Goal: Task Accomplishment & Management: Manage account settings

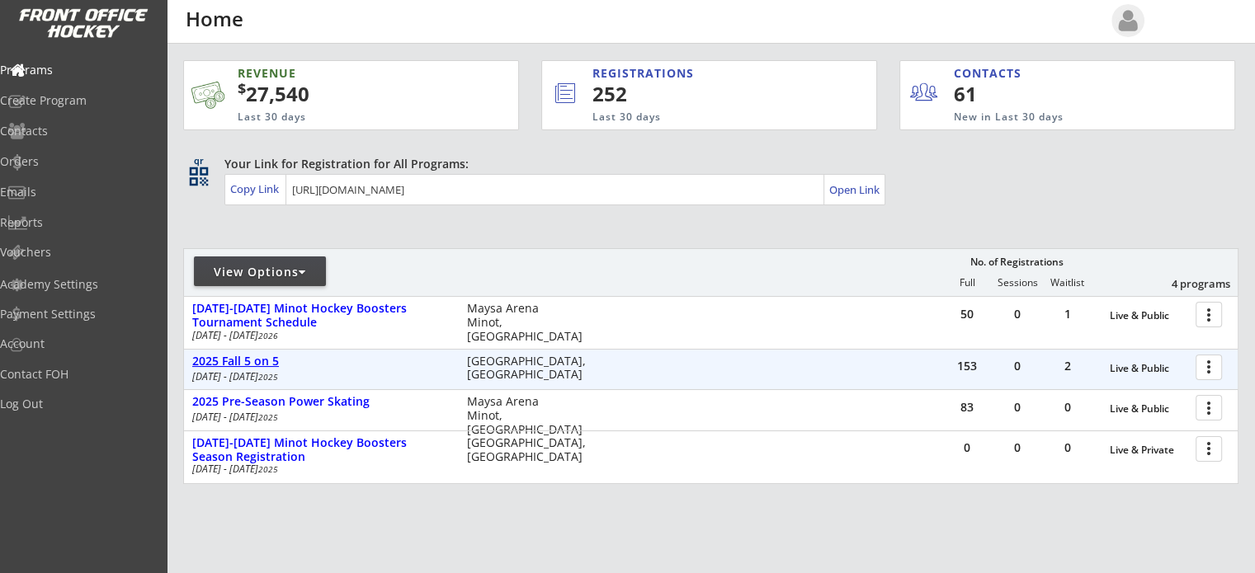
click at [258, 360] on div "2025 Fall 5 on 5" at bounding box center [320, 362] width 257 height 14
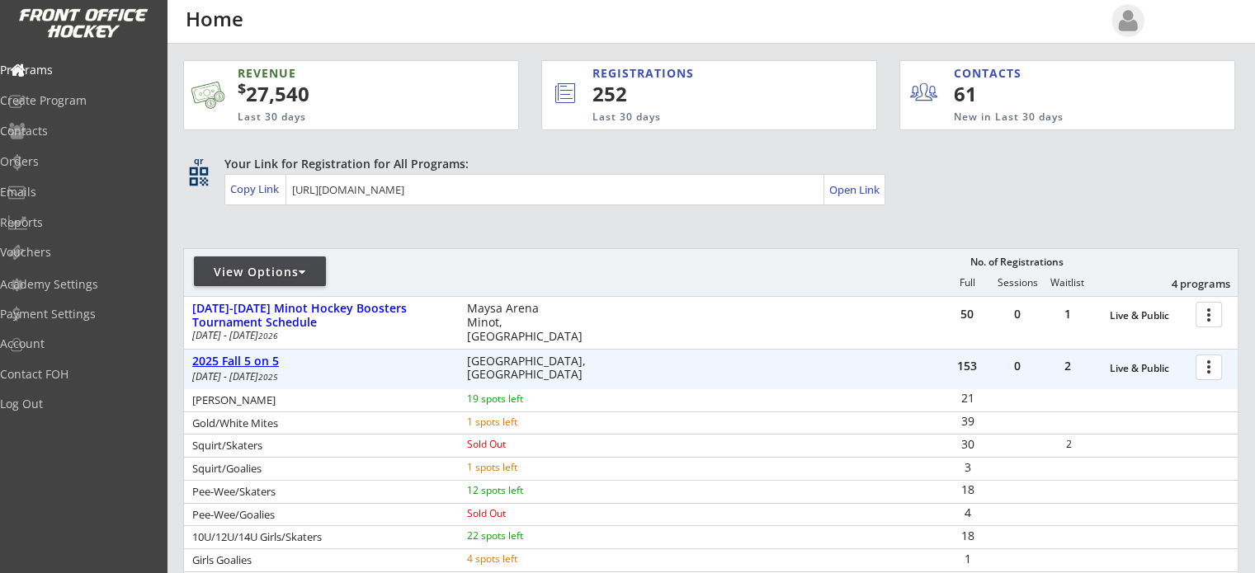
click at [262, 365] on div "2025 Fall 5 on 5" at bounding box center [320, 362] width 257 height 14
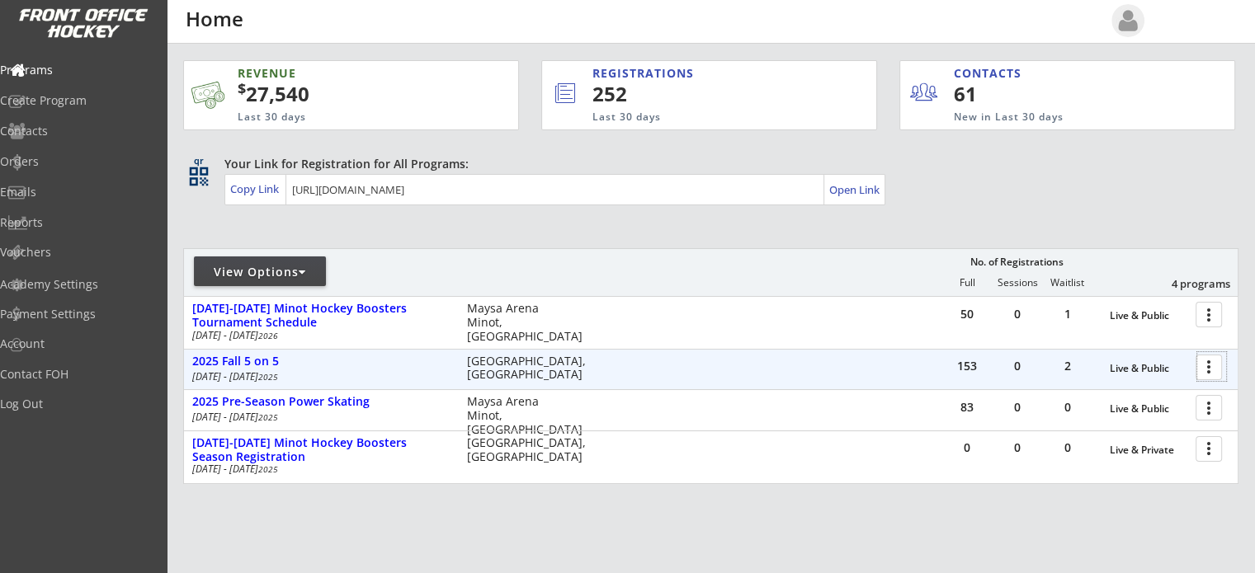
click at [1202, 367] on div at bounding box center [1211, 366] width 29 height 29
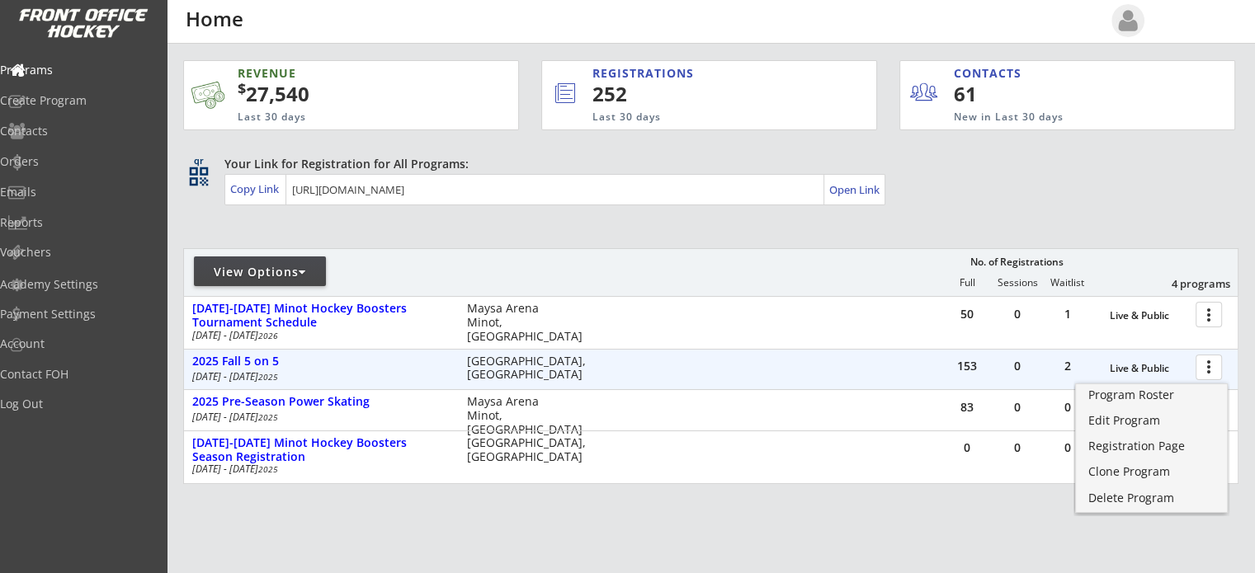
click at [1201, 367] on div at bounding box center [1211, 366] width 29 height 29
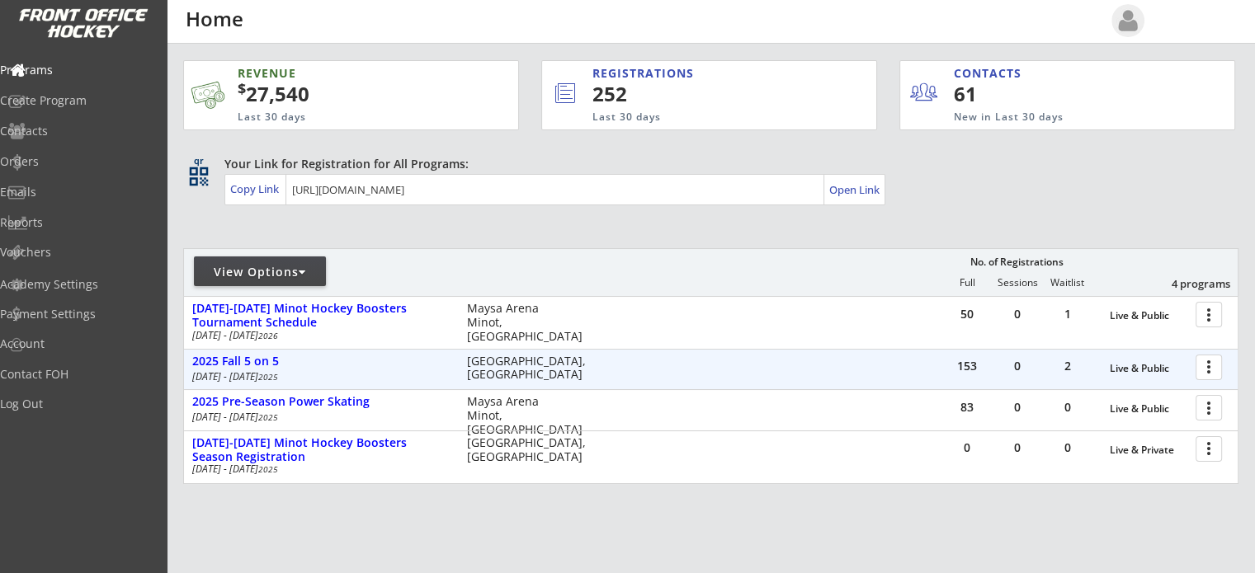
click at [1209, 362] on div at bounding box center [1211, 366] width 29 height 29
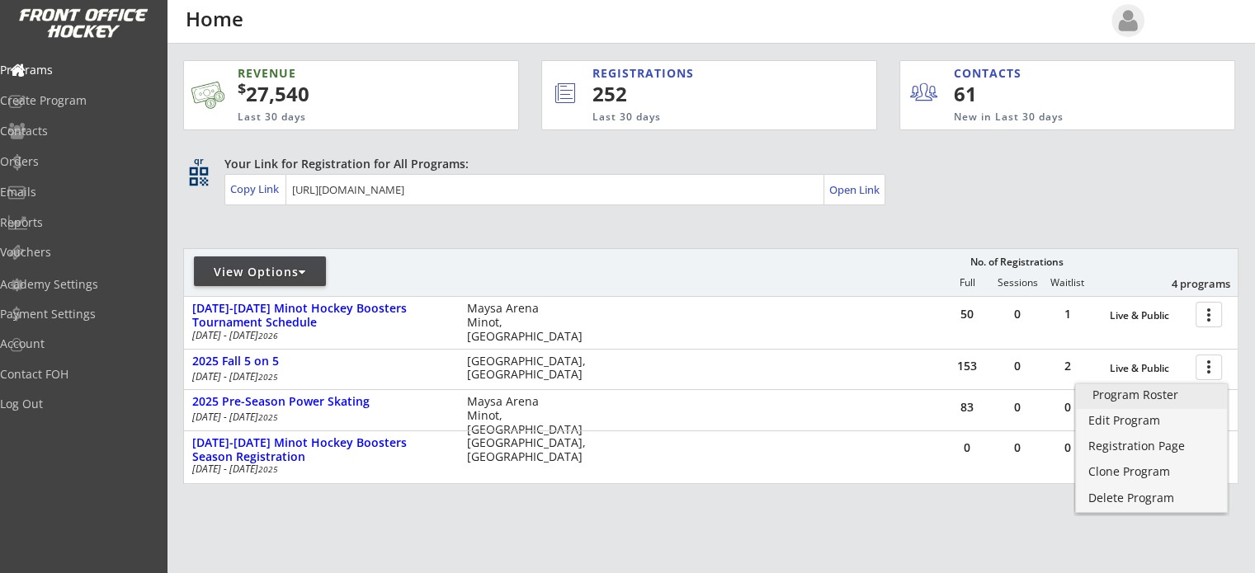
click at [1167, 401] on div "Program Roster" at bounding box center [1151, 395] width 118 height 12
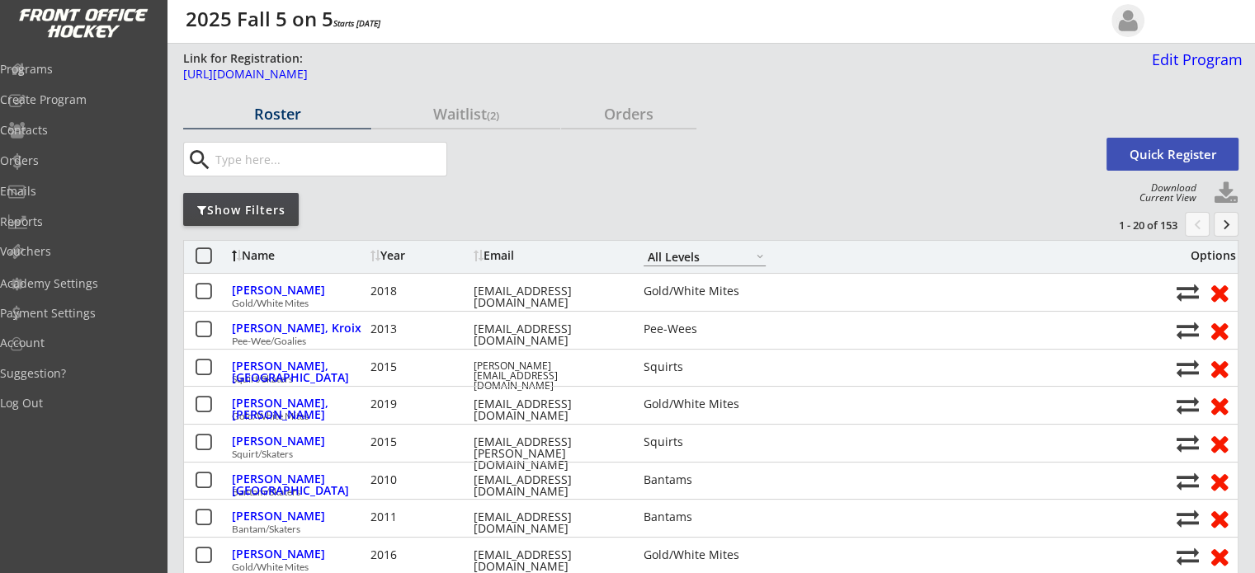
click at [667, 261] on select "Maroon Mites Gold/White Mites Squirts 10U/12U Girls Pee-Wees Bantams HS Boys/Jr…" at bounding box center [704, 256] width 122 height 19
click at [643, 247] on select "Maroon Mites Gold/White Mites Squirts 10U/12U Girls Pee-Wees Bantams HS Boys/Jr…" at bounding box center [704, 256] width 122 height 19
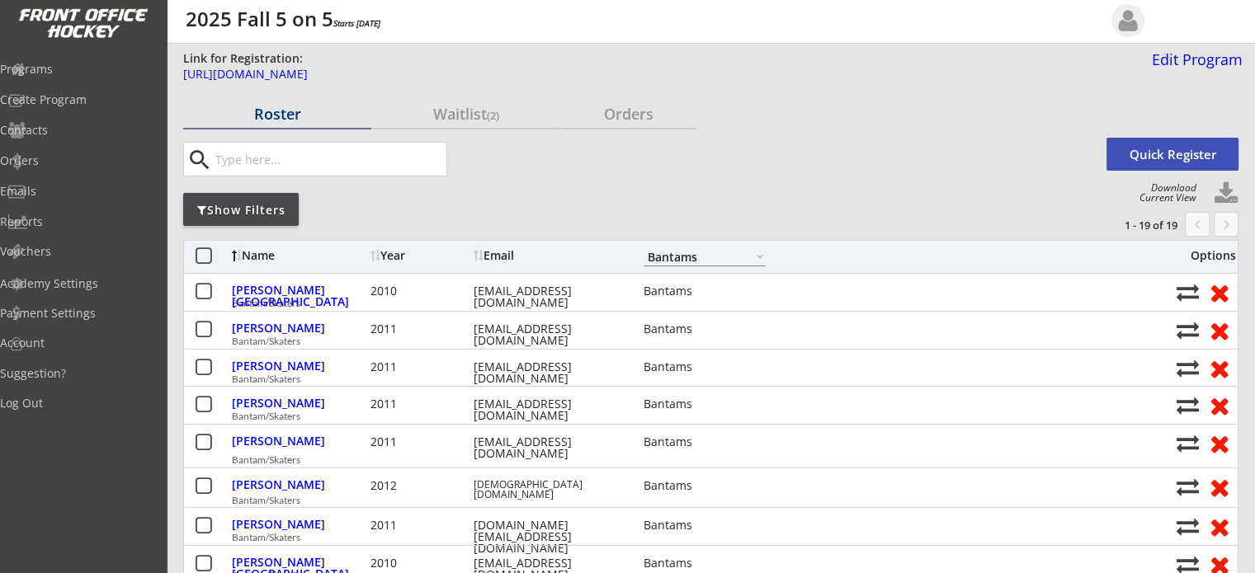
click at [676, 256] on select "Maroon Mites Gold/White Mites Squirts 10U/12U Girls Pee-Wees Bantams HS Boys/Jr…" at bounding box center [704, 256] width 122 height 19
select select ""All Levels""
click at [643, 247] on select "Maroon Mites Gold/White Mites Squirts 10U/12U Girls Pee-Wees Bantams HS Boys/Jr…" at bounding box center [704, 256] width 122 height 19
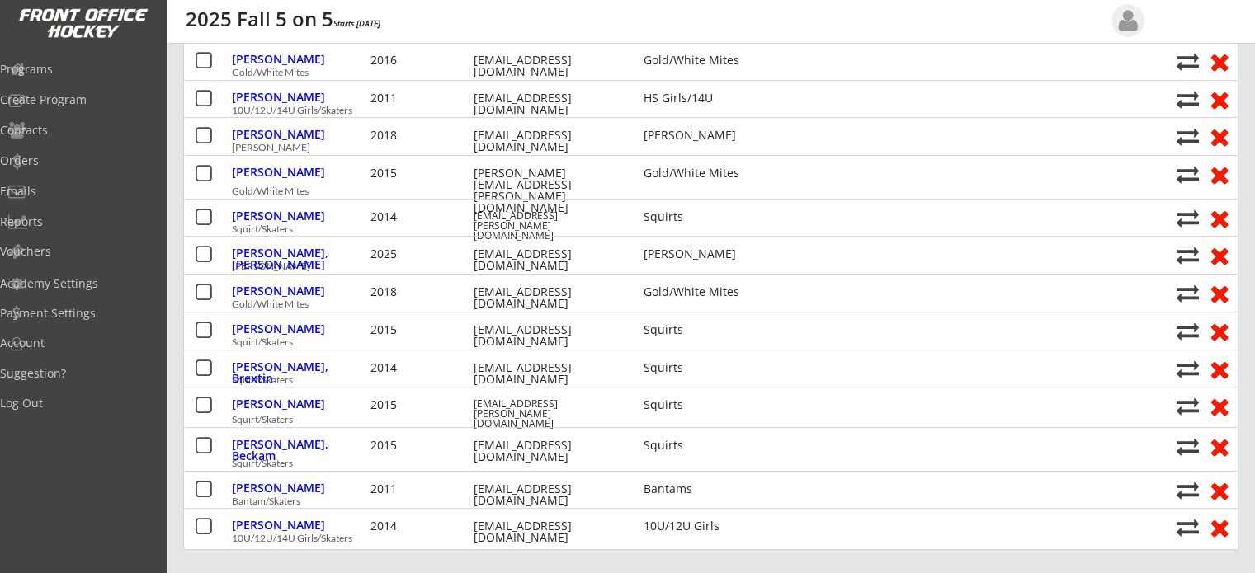
scroll to position [660, 0]
